Goal: Book appointment/travel/reservation

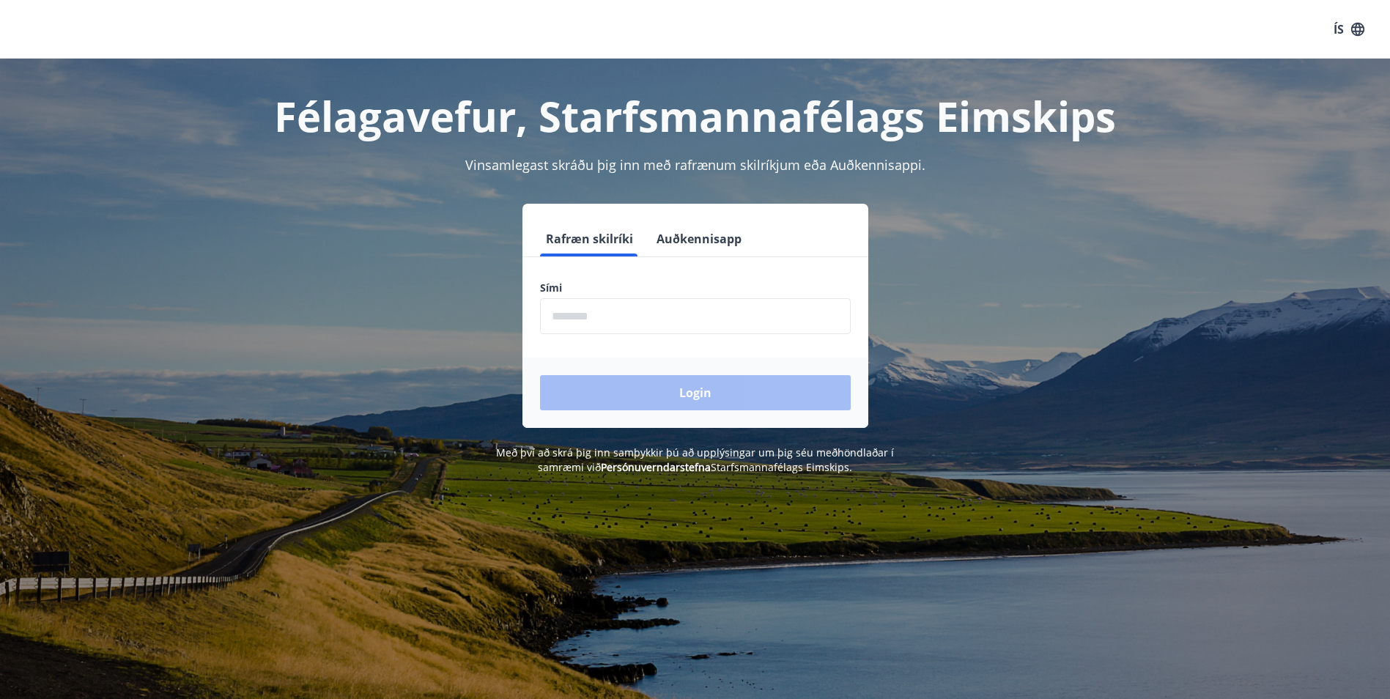
click at [657, 329] on input "phone" at bounding box center [695, 316] width 311 height 36
type input "********"
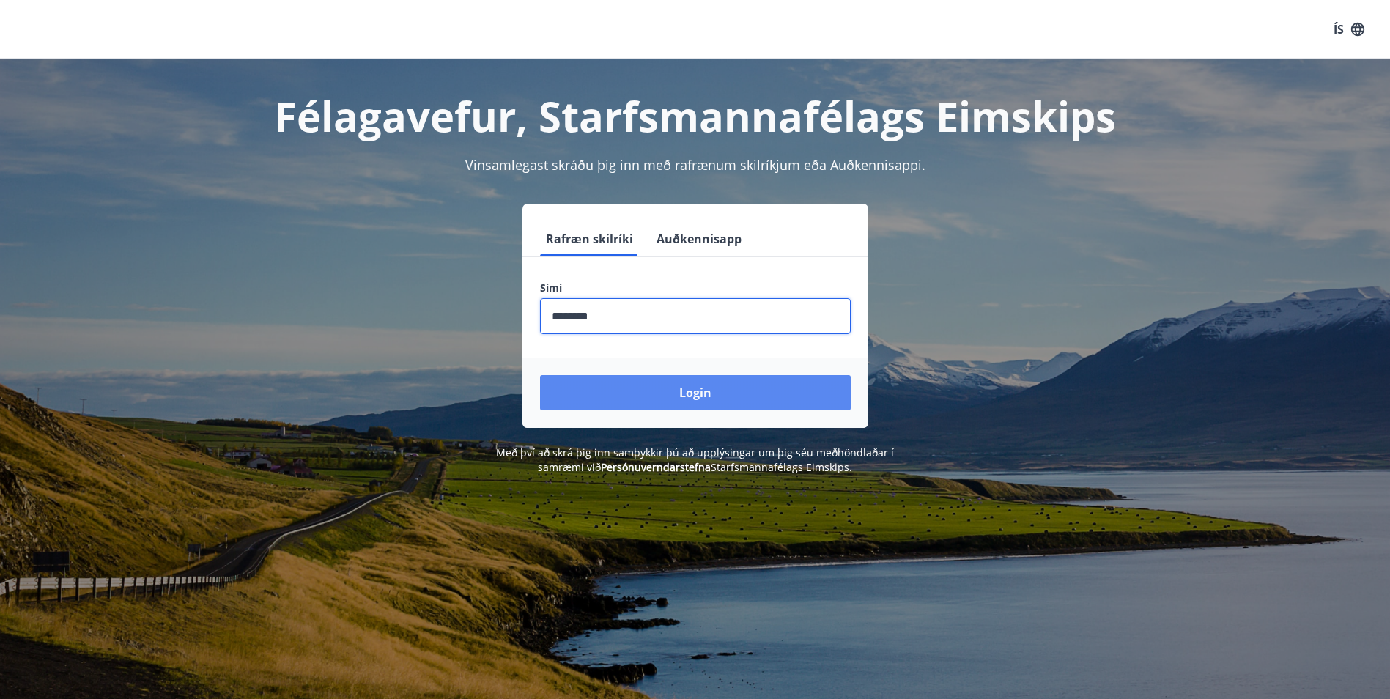
click at [659, 396] on button "Login" at bounding box center [695, 392] width 311 height 35
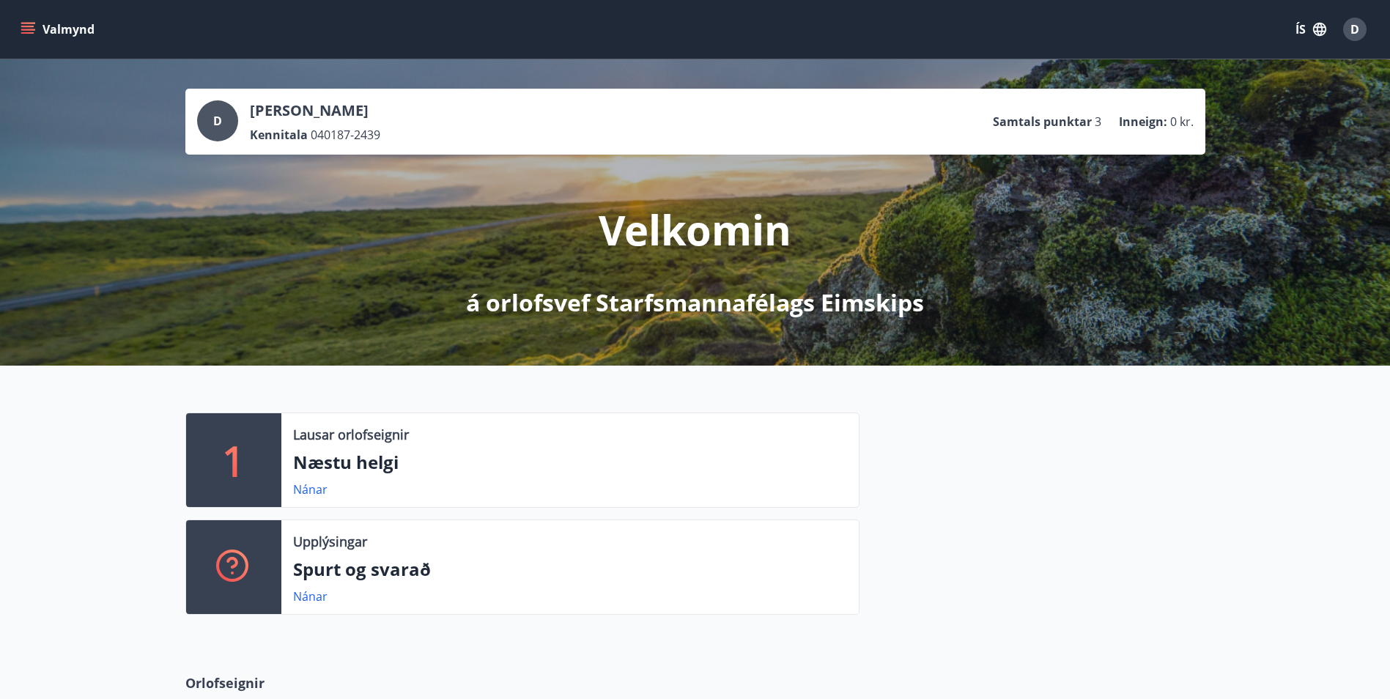
click at [379, 457] on p "Næstu helgi" at bounding box center [570, 462] width 554 height 25
click at [244, 460] on p "1" at bounding box center [233, 460] width 23 height 56
click at [306, 490] on link "Nánar" at bounding box center [310, 489] width 34 height 16
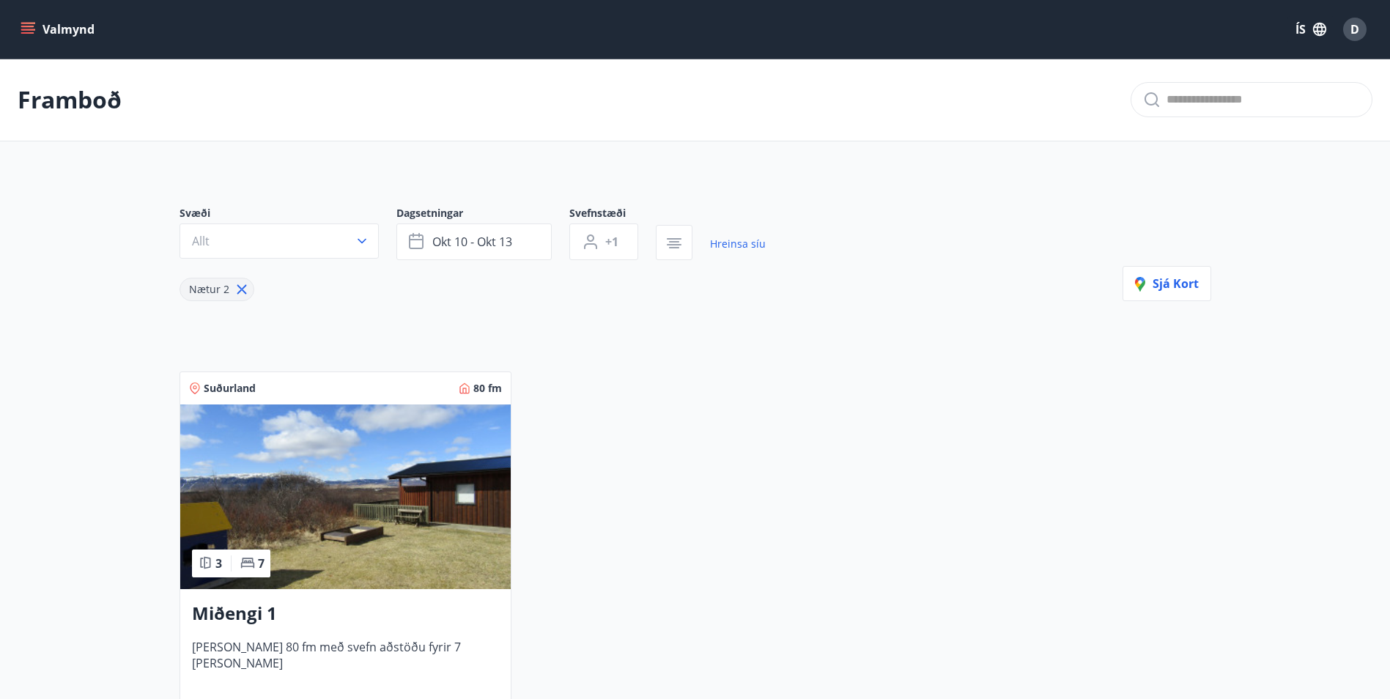
scroll to position [73, 0]
